Goal: Information Seeking & Learning: Understand process/instructions

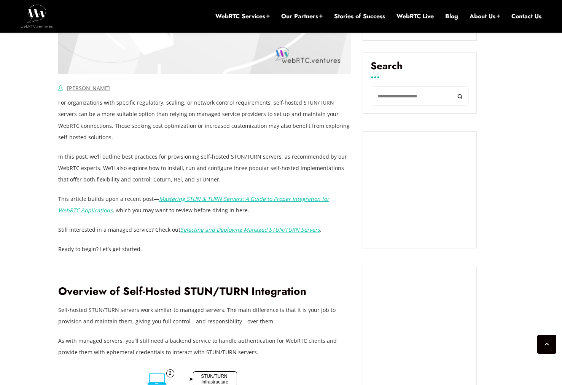
scroll to position [547, 0]
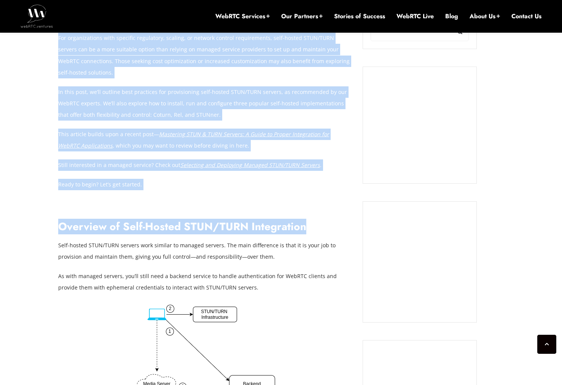
drag, startPoint x: 52, startPoint y: 229, endPoint x: 317, endPoint y: 224, distance: 264.8
click at [312, 226] on h2 "Overview of Self-Hosted STUN/TURN Integration" at bounding box center [204, 226] width 293 height 13
drag, startPoint x: 310, startPoint y: 226, endPoint x: 57, endPoint y: 222, distance: 253.7
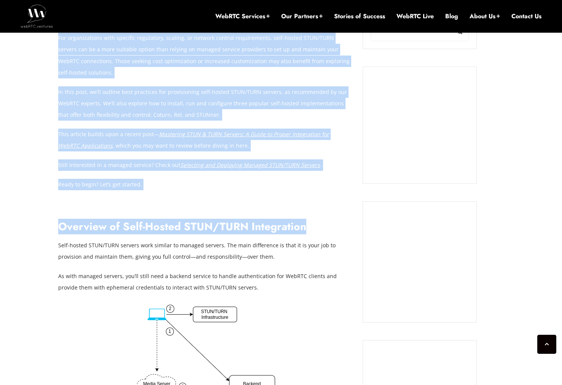
click at [59, 224] on h2 "Overview of Self-Hosted STUN/TURN Integration" at bounding box center [204, 226] width 293 height 13
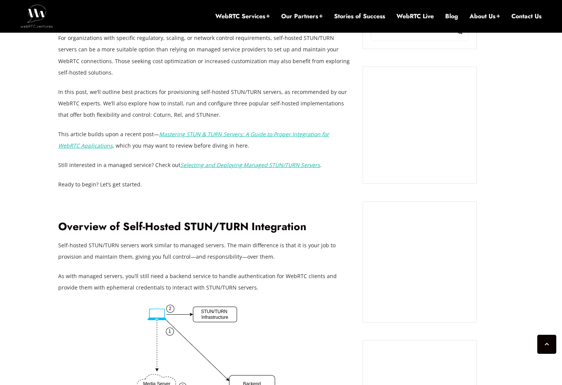
scroll to position [566, 0]
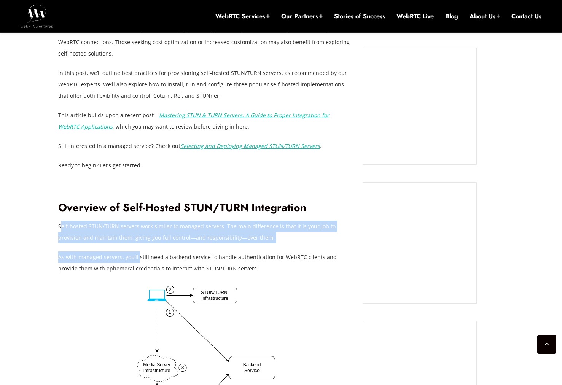
drag, startPoint x: 62, startPoint y: 230, endPoint x: 137, endPoint y: 259, distance: 81.0
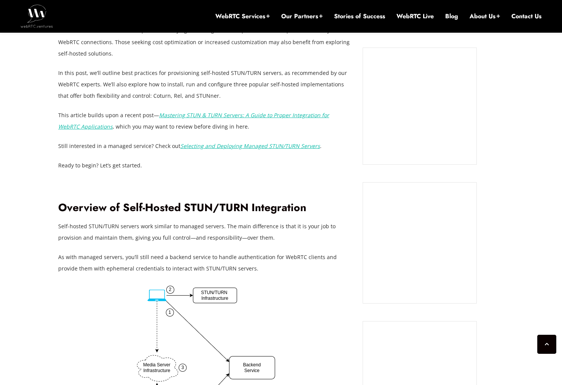
click at [63, 228] on p "Self-hosted STUN/TURN servers work similar to managed servers. The main differe…" at bounding box center [204, 232] width 293 height 23
drag, startPoint x: 59, startPoint y: 228, endPoint x: 249, endPoint y: 235, distance: 190.3
click at [249, 235] on p "Self-hosted STUN/TURN servers work similar to managed servers. The main differe…" at bounding box center [204, 232] width 293 height 23
click at [246, 235] on p "Self-hosted STUN/TURN servers work similar to managed servers. The main differe…" at bounding box center [204, 232] width 293 height 23
drag, startPoint x: 245, startPoint y: 238, endPoint x: 61, endPoint y: 228, distance: 184.4
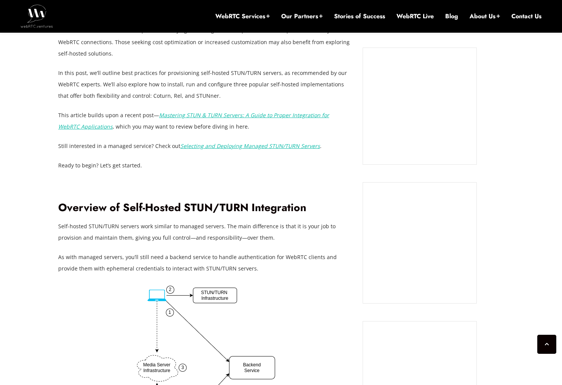
click at [61, 228] on p "Self-hosted STUN/TURN servers work similar to managed servers. The main differe…" at bounding box center [204, 232] width 293 height 23
click at [111, 234] on p "Self-hosted STUN/TURN servers work similar to managed servers. The main differe…" at bounding box center [204, 232] width 293 height 23
click at [111, 233] on p "Self-hosted STUN/TURN servers work similar to managed servers. The main differe…" at bounding box center [204, 232] width 293 height 23
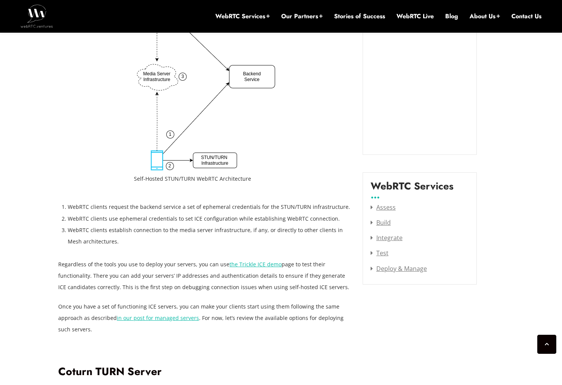
scroll to position [862, 0]
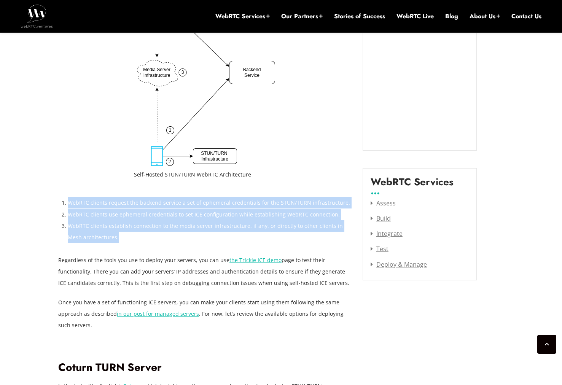
drag, startPoint x: 107, startPoint y: 242, endPoint x: 67, endPoint y: 202, distance: 55.9
click at [68, 202] on ol "WebRTC clients request the backend service a set of ephemeral credentials for t…" at bounding box center [209, 220] width 283 height 46
click at [68, 202] on li "WebRTC clients request the backend service a set of ephemeral credentials for t…" at bounding box center [209, 202] width 283 height 11
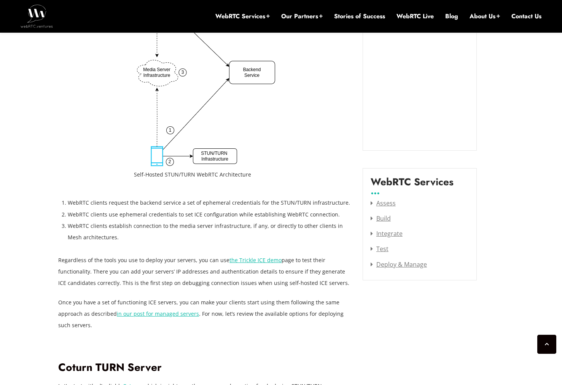
click at [70, 202] on li "WebRTC clients request the backend service a set of ephemeral credentials for t…" at bounding box center [209, 202] width 283 height 11
click at [83, 215] on li "WebRTC clients use ephemeral credentials to set ICE configuration while establi…" at bounding box center [209, 214] width 283 height 11
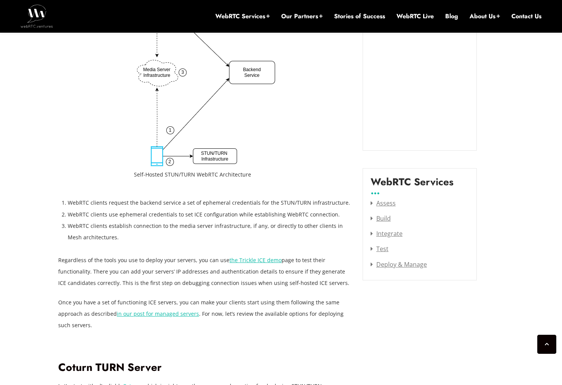
click at [83, 215] on li "WebRTC clients use ephemeral credentials to set ICE configuration while establi…" at bounding box center [209, 214] width 283 height 11
click at [77, 226] on li "WebRTC clients establish connection to the media server infrastructure, if any,…" at bounding box center [209, 231] width 283 height 23
click at [78, 237] on li "WebRTC clients establish connection to the media server infrastructure, if any,…" at bounding box center [209, 231] width 283 height 23
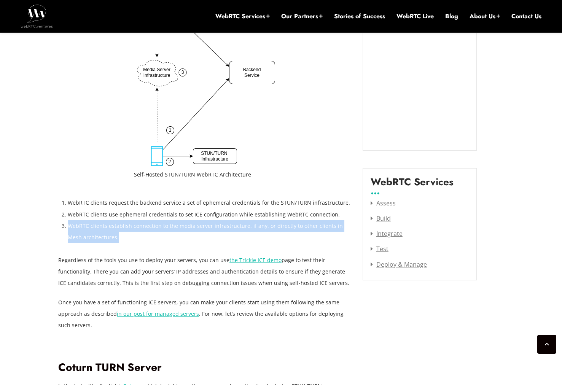
drag, startPoint x: 107, startPoint y: 239, endPoint x: 69, endPoint y: 227, distance: 40.4
click at [69, 227] on li "WebRTC clients establish connection to the media server infrastructure, if any,…" at bounding box center [209, 231] width 283 height 23
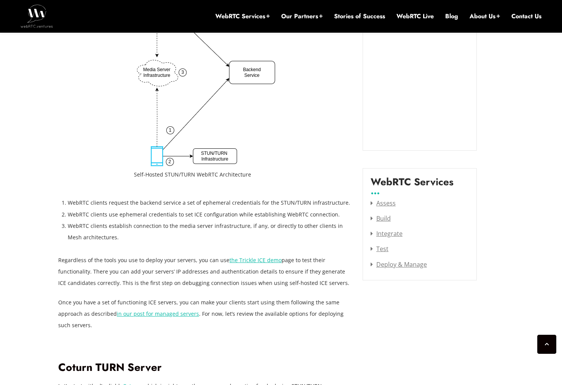
click at [109, 235] on li "WebRTC clients establish connection to the media server infrastructure, if any,…" at bounding box center [209, 231] width 283 height 23
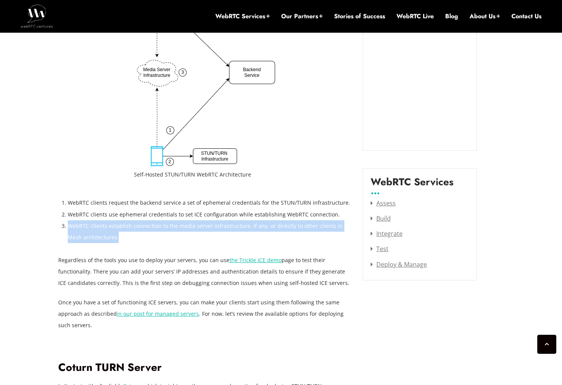
drag, startPoint x: 104, startPoint y: 239, endPoint x: 64, endPoint y: 227, distance: 41.9
click at [68, 227] on li "WebRTC clients establish connection to the media server infrastructure, if any,…" at bounding box center [209, 231] width 283 height 23
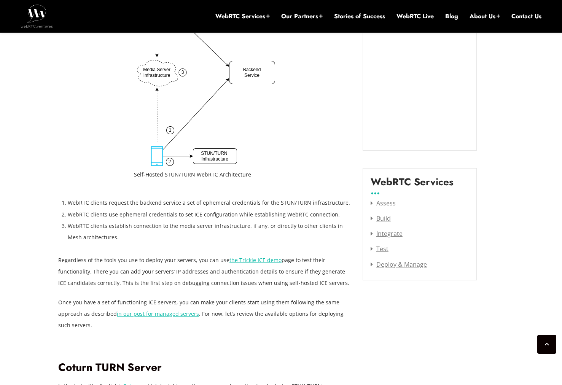
click at [89, 271] on p "Regardless of the tools you use to deploy your servers, you can use the Trickle…" at bounding box center [204, 271] width 293 height 34
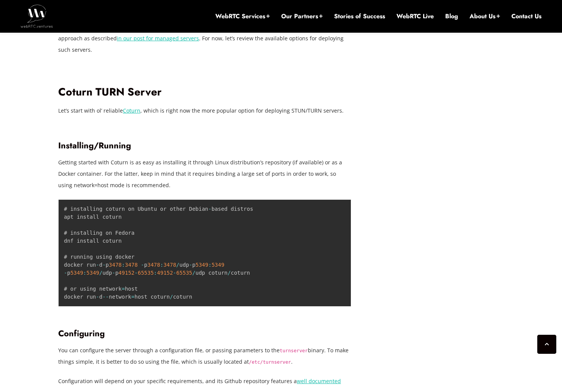
scroll to position [1137, 0]
drag, startPoint x: 63, startPoint y: 256, endPoint x: 158, endPoint y: 258, distance: 95.1
click at [159, 258] on pre "# installing coturn on Ubuntu or other Debian - based distros apt install cotur…" at bounding box center [204, 252] width 293 height 107
click at [158, 258] on pre "# installing coturn on Ubuntu or other Debian - based distros apt install cotur…" at bounding box center [204, 252] width 293 height 107
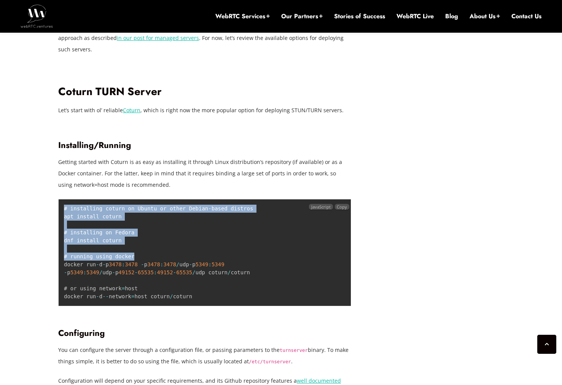
drag, startPoint x: 149, startPoint y: 258, endPoint x: 62, endPoint y: 208, distance: 99.8
click at [62, 208] on pre "# installing coturn on Ubuntu or other Debian - based distros apt install cotur…" at bounding box center [204, 252] width 293 height 107
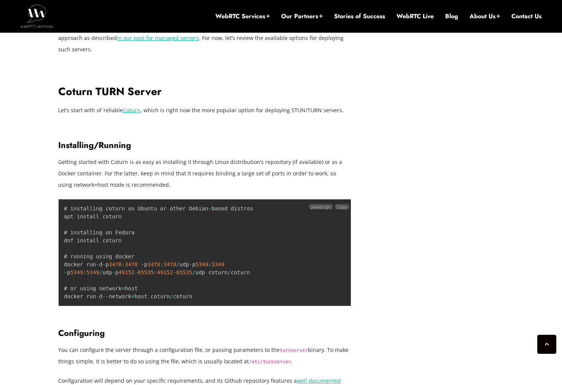
click at [166, 253] on pre "# installing coturn on Ubuntu or other Debian - based distros apt install cotur…" at bounding box center [204, 252] width 293 height 107
click at [157, 111] on p "Let’s start with ol’ reliable Coturn , which is right now the more popular opti…" at bounding box center [204, 110] width 293 height 11
click at [157, 113] on p "Let’s start with ol’ reliable Coturn , which is right now the more popular opti…" at bounding box center [204, 110] width 293 height 11
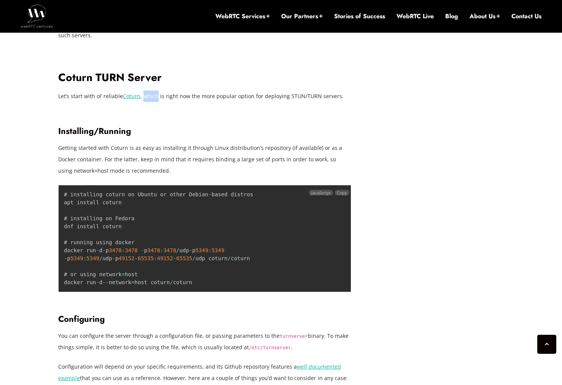
scroll to position [1151, 0]
click at [84, 78] on h2 "Coturn TURN Server" at bounding box center [204, 78] width 293 height 13
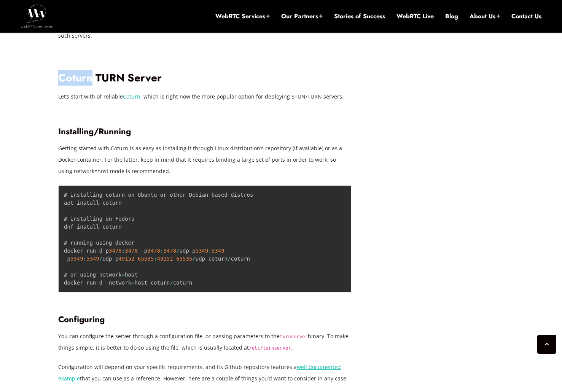
click at [84, 78] on h2 "Coturn TURN Server" at bounding box center [204, 78] width 293 height 13
click at [125, 94] on link "Coturn" at bounding box center [131, 96] width 17 height 7
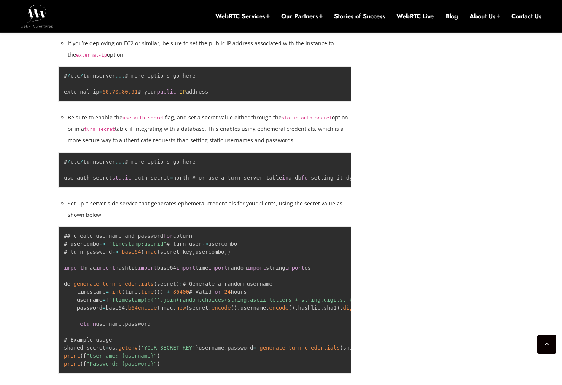
scroll to position [1511, 0]
